Goal: Book appointment/travel/reservation

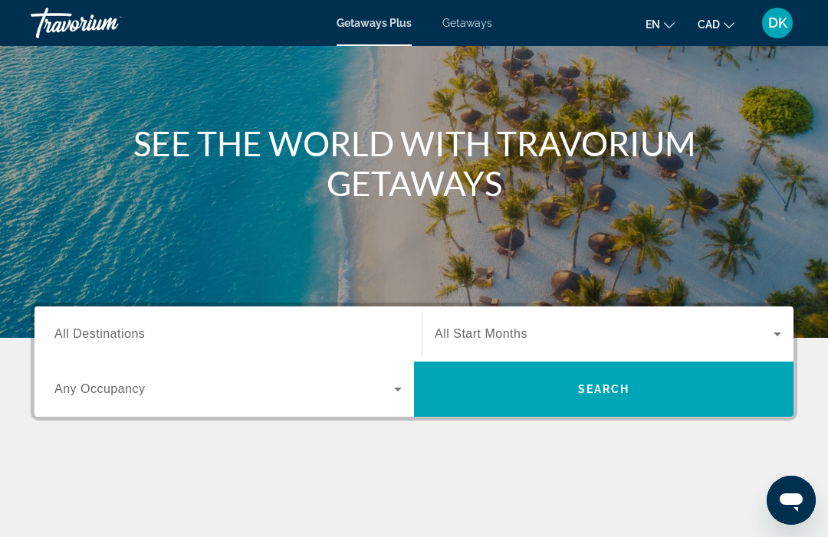
scroll to position [147, 0]
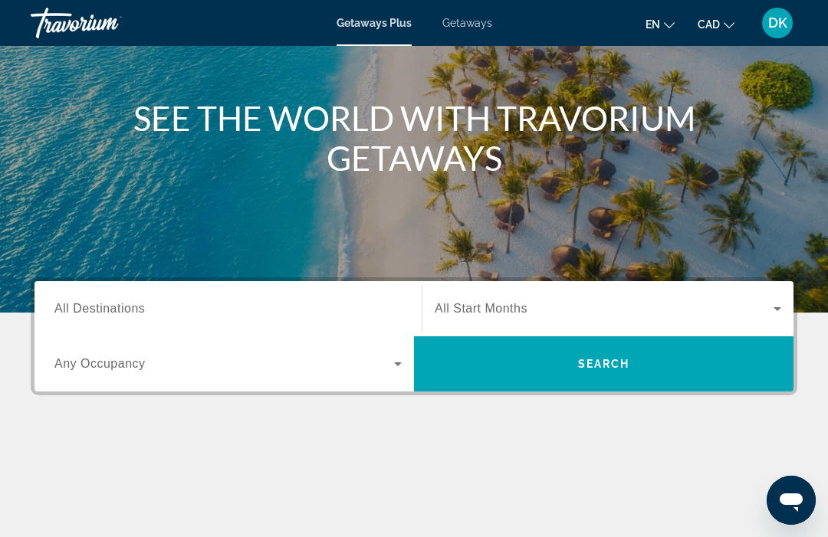
click at [122, 301] on input "Destination All Destinations" at bounding box center [227, 310] width 347 height 18
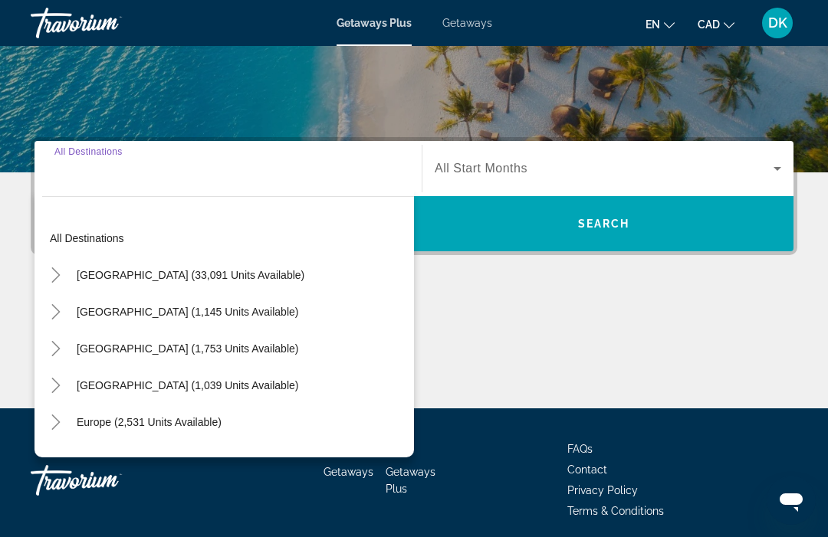
scroll to position [295, 0]
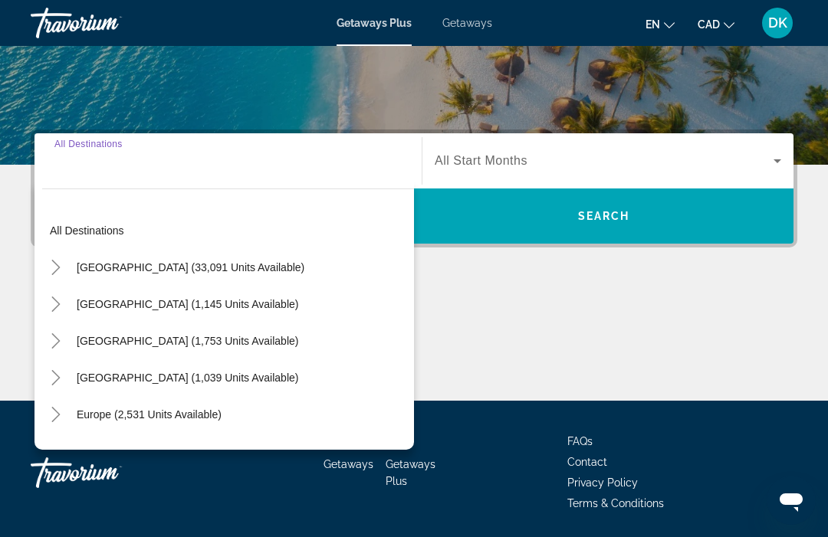
click at [462, 22] on span "Getaways" at bounding box center [467, 23] width 50 height 12
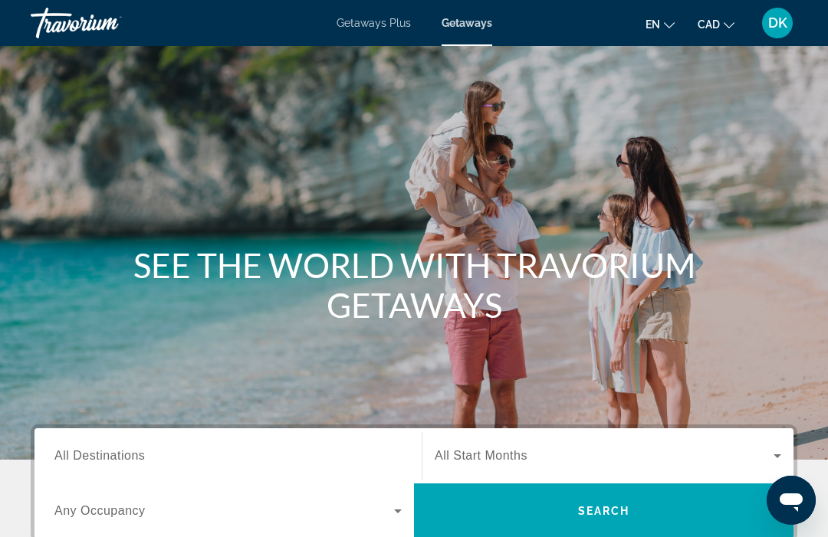
click at [110, 454] on span "All Destinations" at bounding box center [99, 455] width 90 height 13
click at [110, 454] on input "Destination All Destinations" at bounding box center [227, 457] width 347 height 18
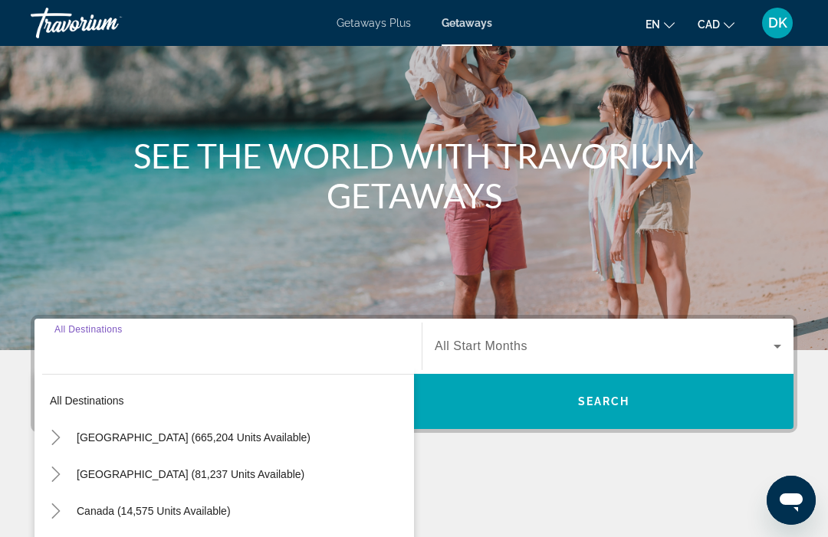
scroll to position [295, 0]
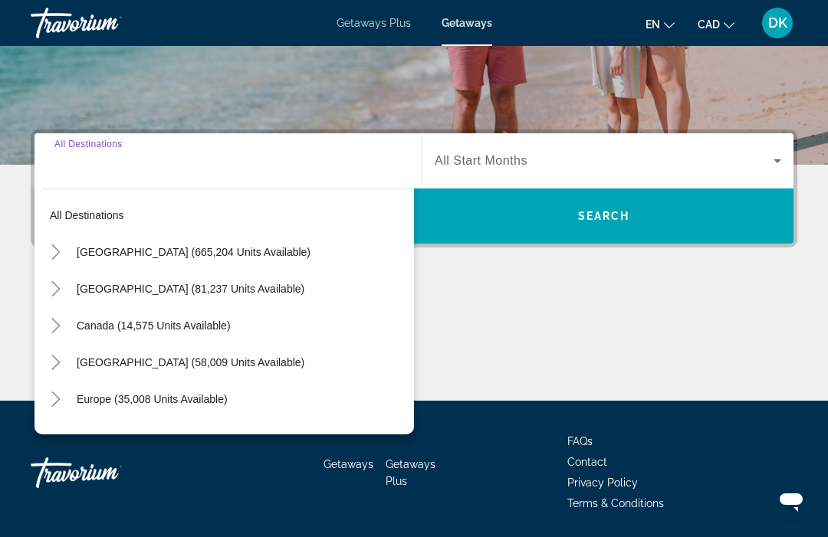
click at [64, 408] on mat-icon "Toggle Europe (35,008 units available)" at bounding box center [55, 399] width 27 height 27
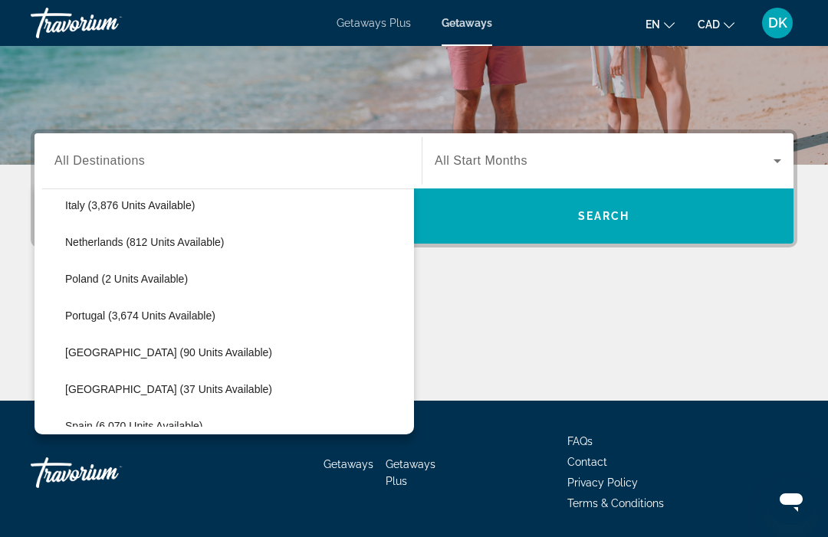
scroll to position [639, 0]
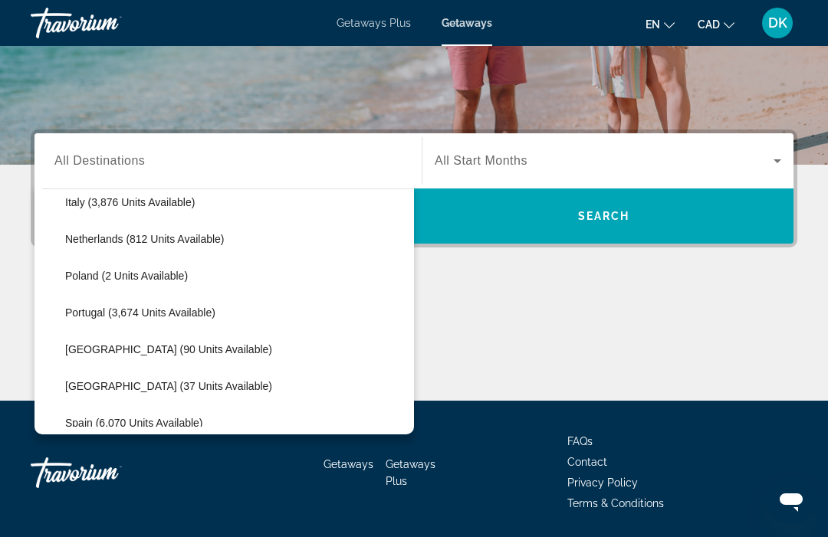
click at [193, 314] on span "Portugal (3,674 units available)" at bounding box center [140, 313] width 150 height 12
type input "**********"
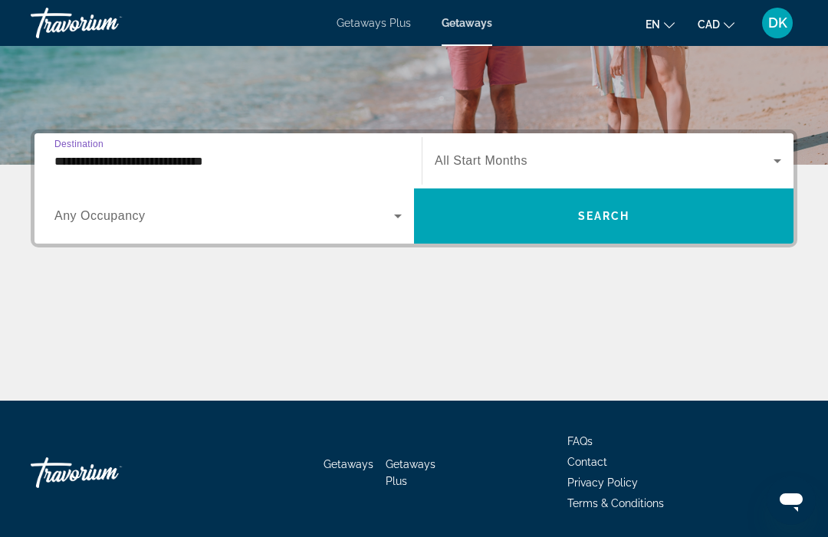
click at [402, 225] on icon "Search widget" at bounding box center [398, 216] width 18 height 18
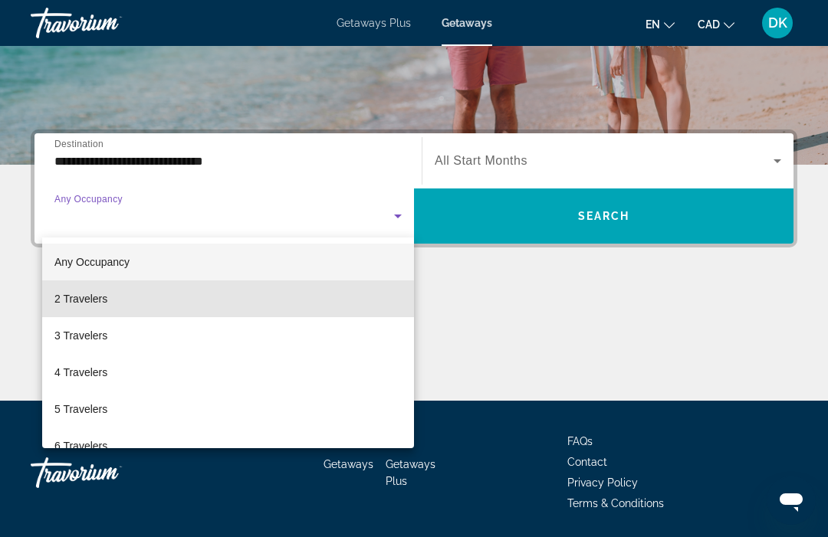
click at [86, 298] on span "2 Travelers" at bounding box center [80, 299] width 53 height 18
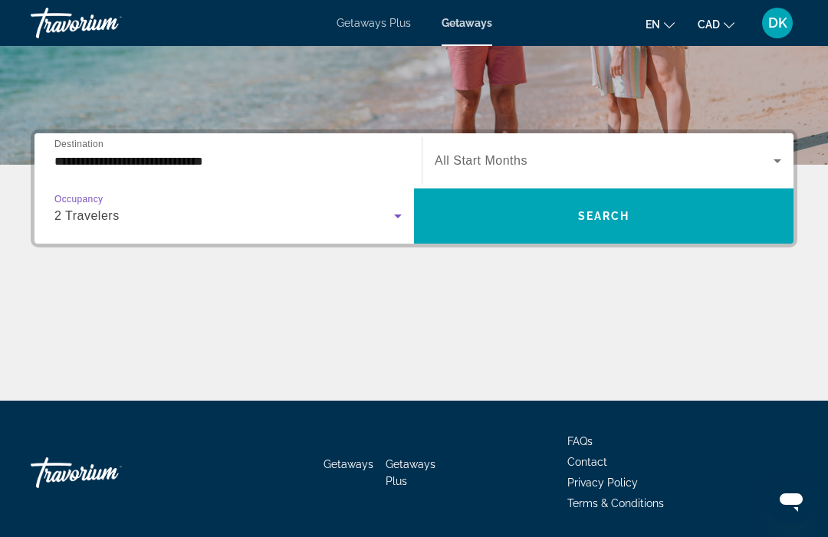
click at [395, 223] on icon "Search widget" at bounding box center [398, 216] width 18 height 18
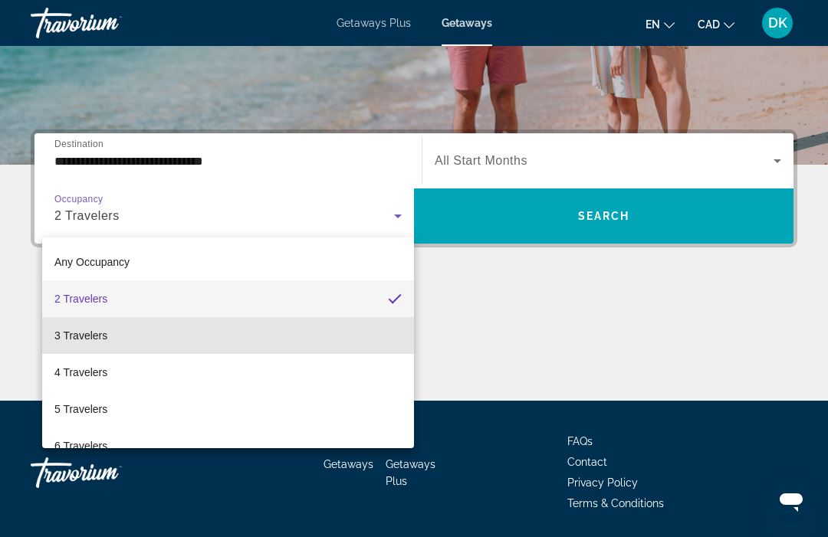
click at [103, 337] on span "3 Travelers" at bounding box center [80, 336] width 53 height 18
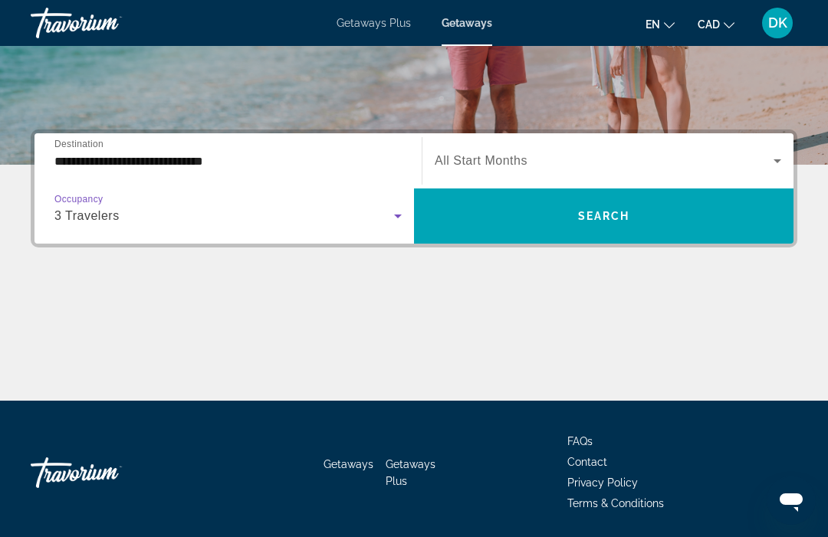
click at [775, 158] on icon "Search widget" at bounding box center [777, 161] width 18 height 18
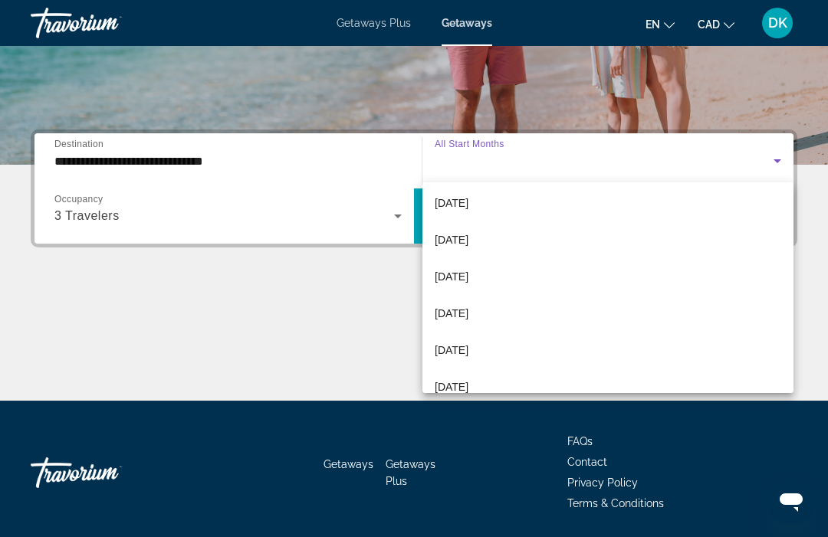
scroll to position [202, 0]
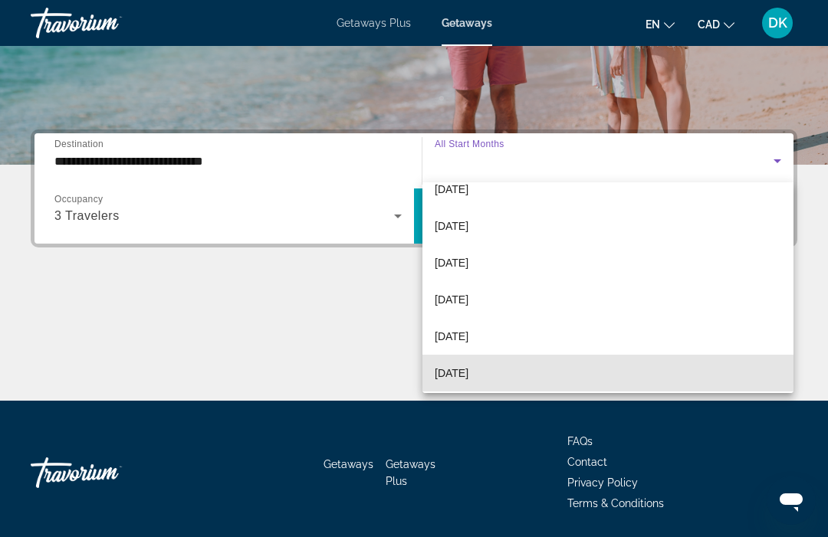
click at [468, 371] on span "[DATE]" at bounding box center [452, 373] width 34 height 18
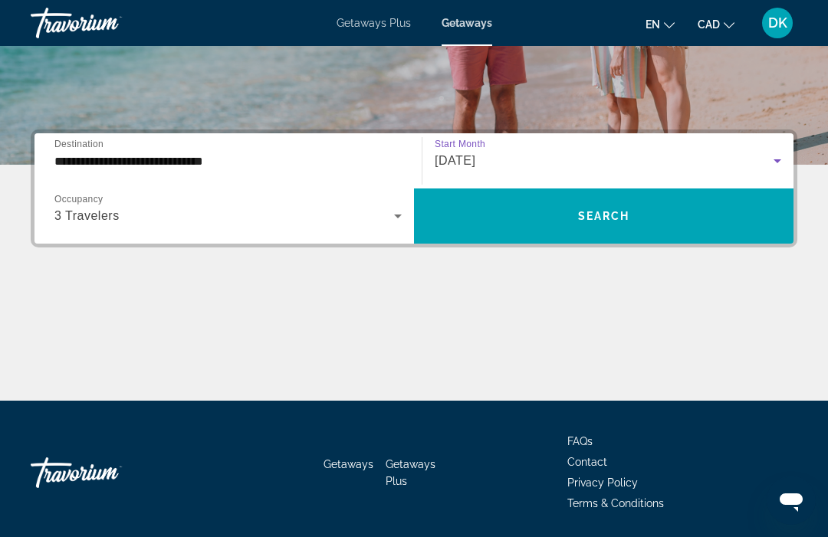
click at [641, 217] on span "Search widget" at bounding box center [603, 216] width 379 height 37
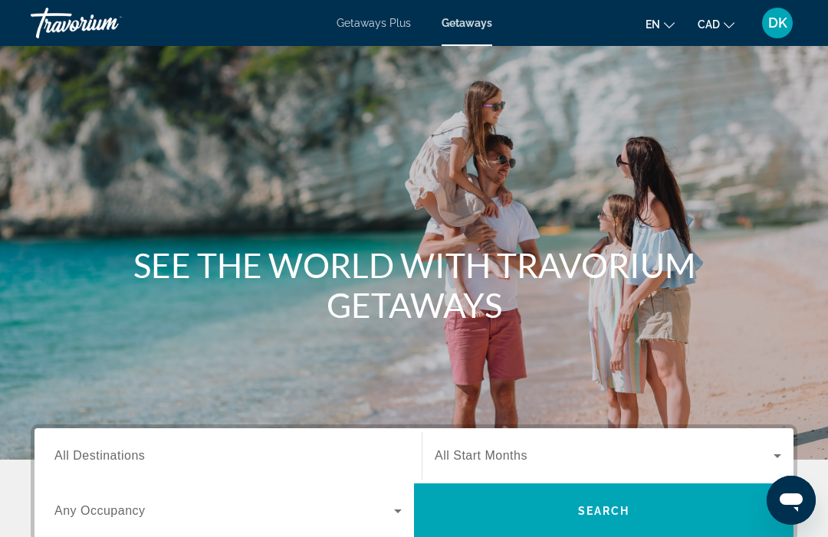
click at [129, 457] on span "All Destinations" at bounding box center [99, 455] width 90 height 13
click at [129, 457] on input "Destination All Destinations" at bounding box center [227, 457] width 347 height 18
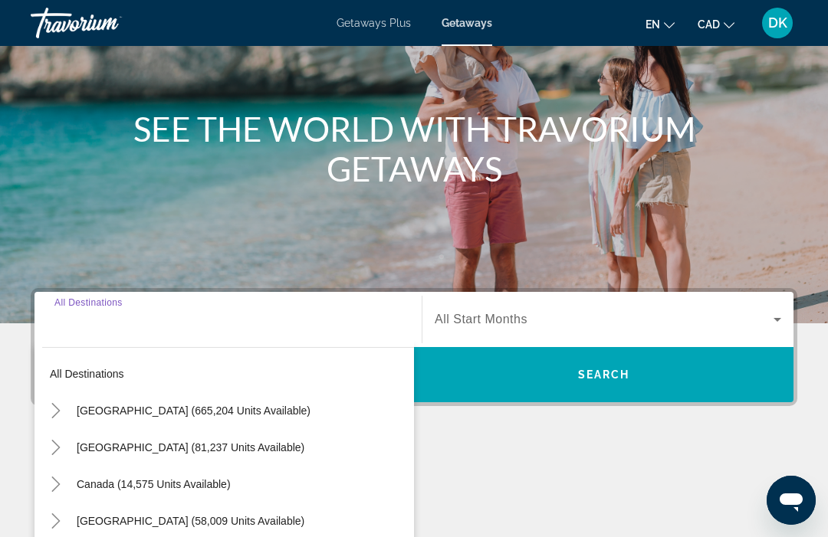
scroll to position [347, 0]
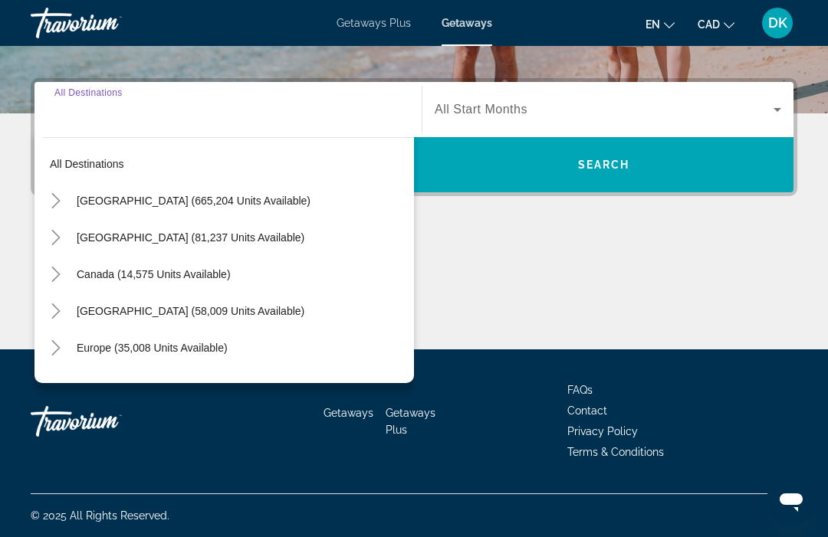
click at [58, 351] on icon "Toggle Europe (35,008 units available)" at bounding box center [55, 347] width 15 height 15
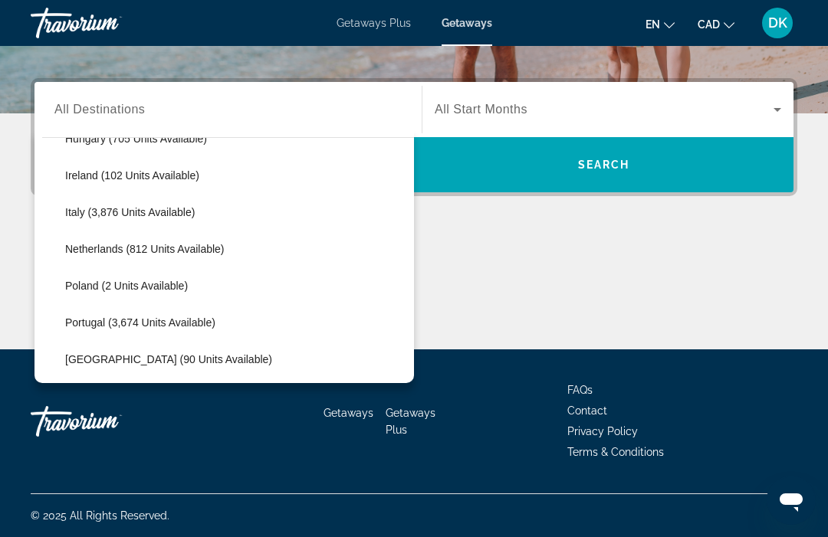
scroll to position [589, 0]
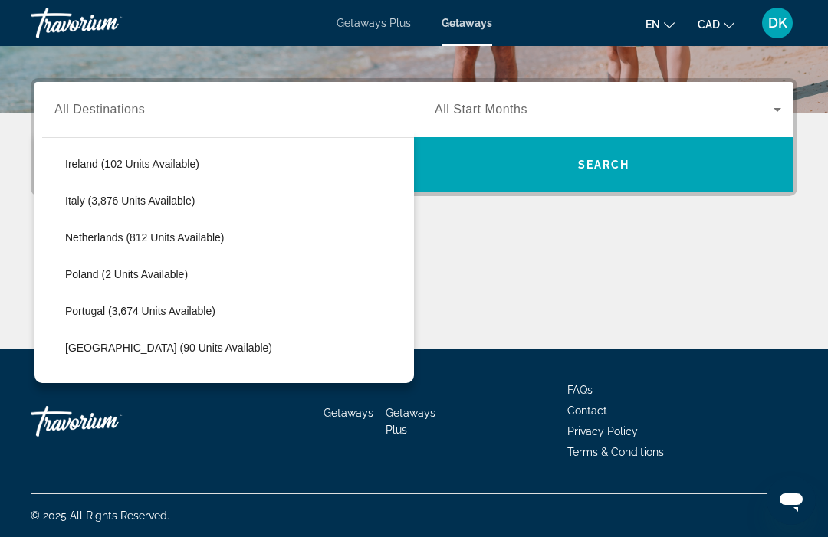
click at [178, 315] on span "Portugal (3,674 units available)" at bounding box center [140, 311] width 150 height 12
type input "**********"
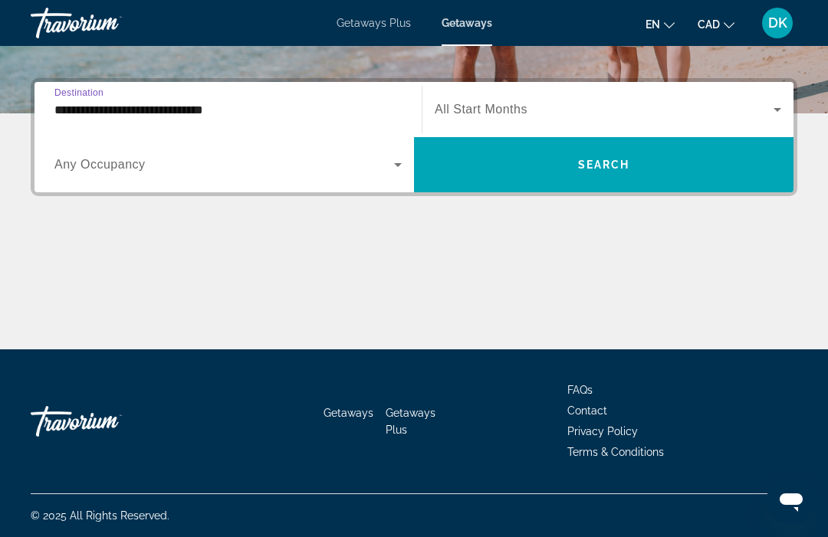
click at [394, 173] on icon "Search widget" at bounding box center [398, 165] width 18 height 18
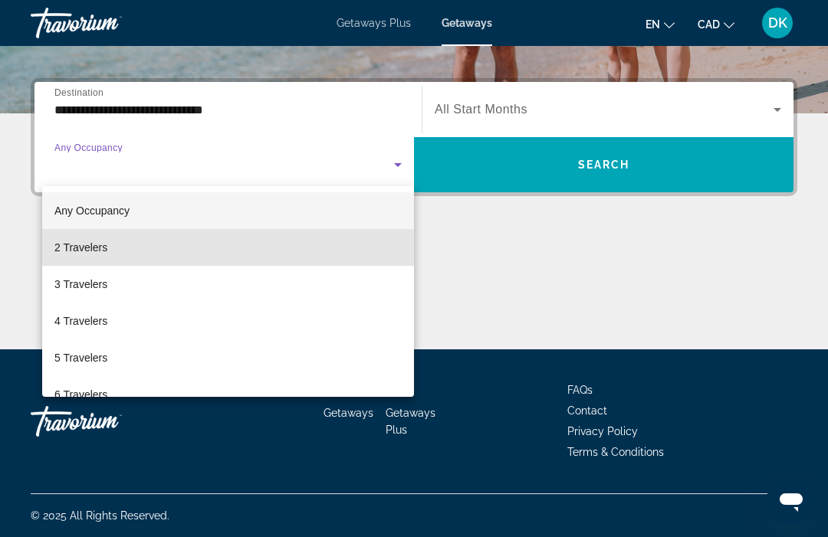
click at [97, 252] on span "2 Travelers" at bounding box center [80, 247] width 53 height 18
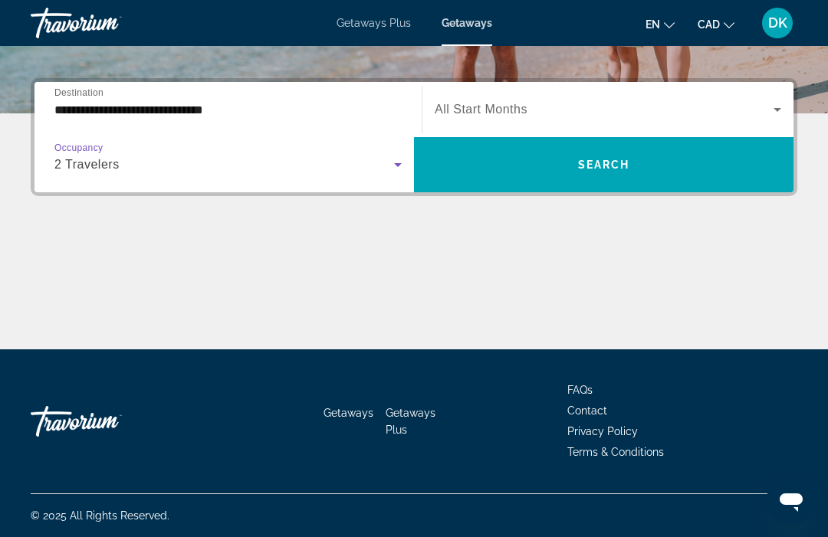
click at [784, 110] on icon "Search widget" at bounding box center [777, 109] width 18 height 18
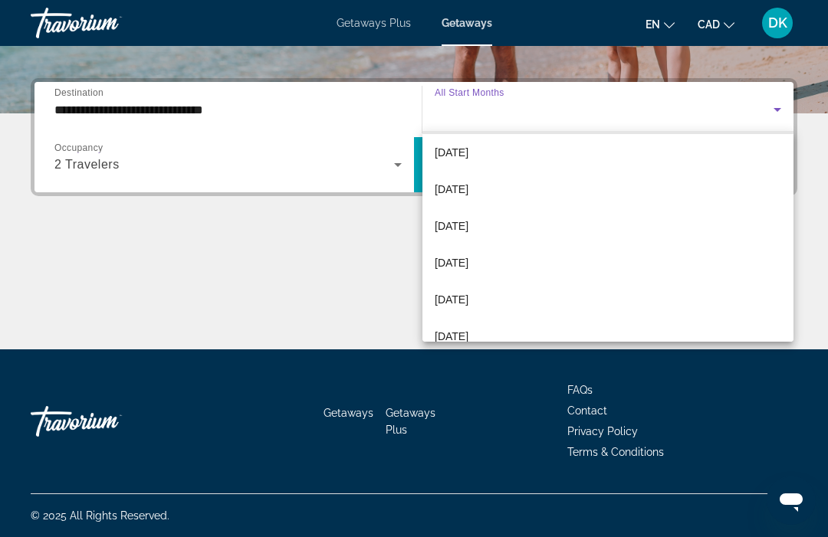
scroll to position [192, 0]
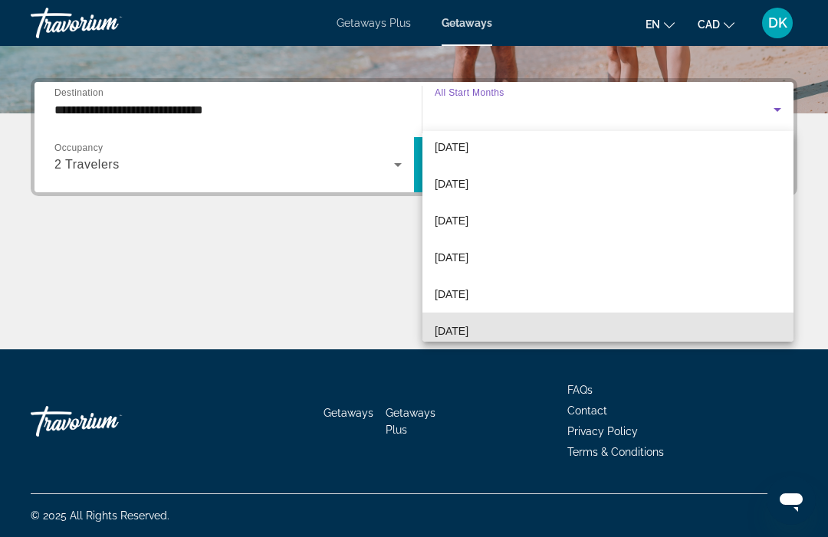
click at [463, 332] on span "[DATE]" at bounding box center [452, 331] width 34 height 18
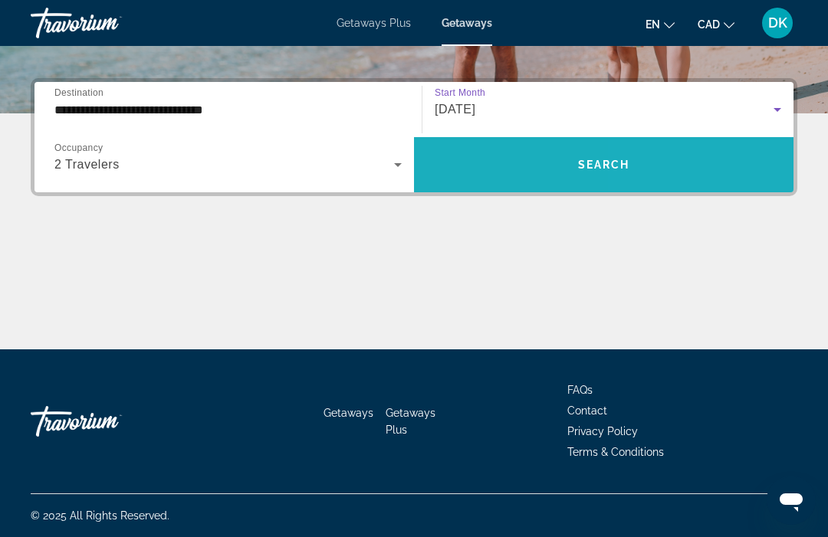
click at [661, 166] on span "Search widget" at bounding box center [603, 164] width 379 height 37
